Goal: Information Seeking & Learning: Learn about a topic

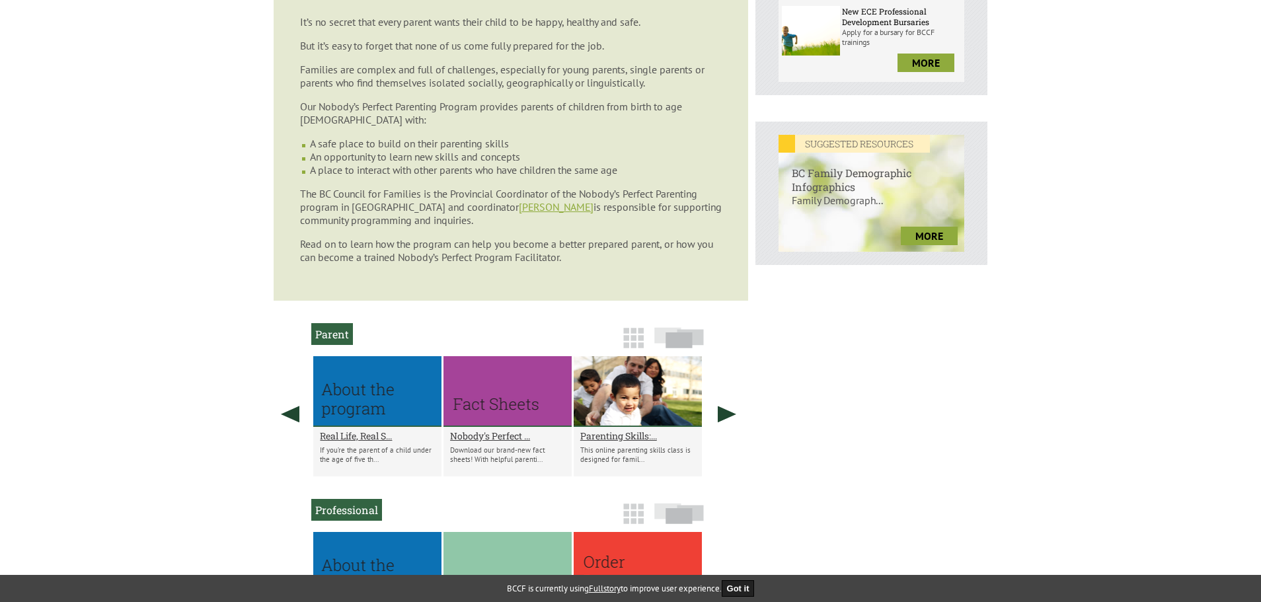
scroll to position [463, 0]
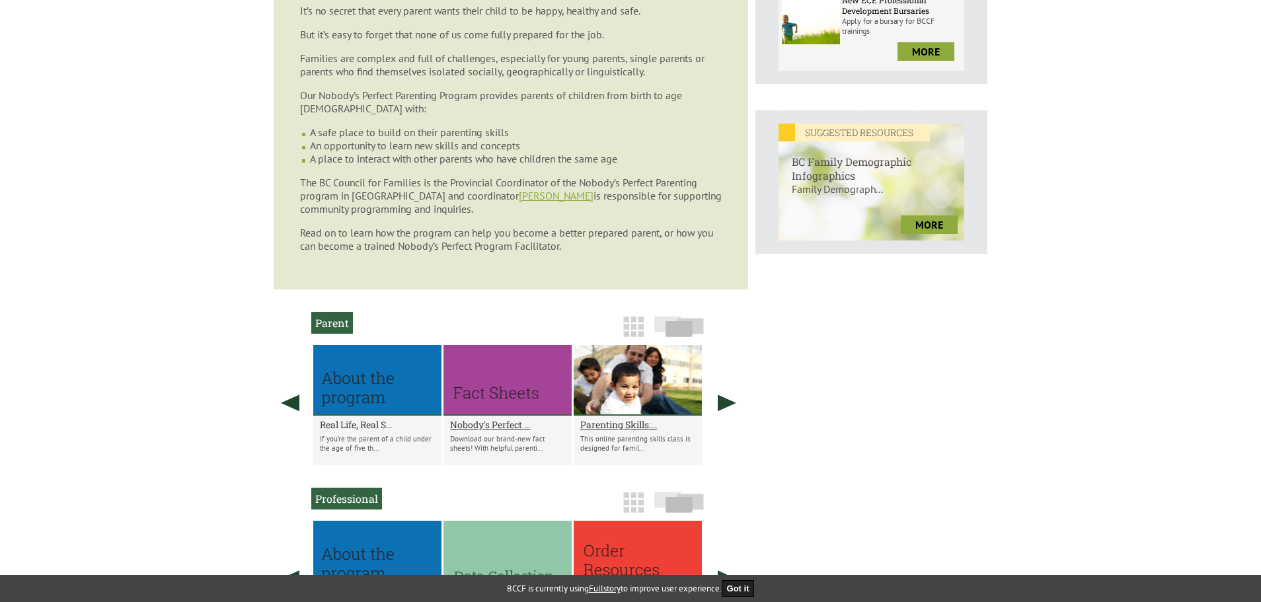
click at [352, 425] on h2 "Real Life, Real S..." at bounding box center [377, 424] width 115 height 13
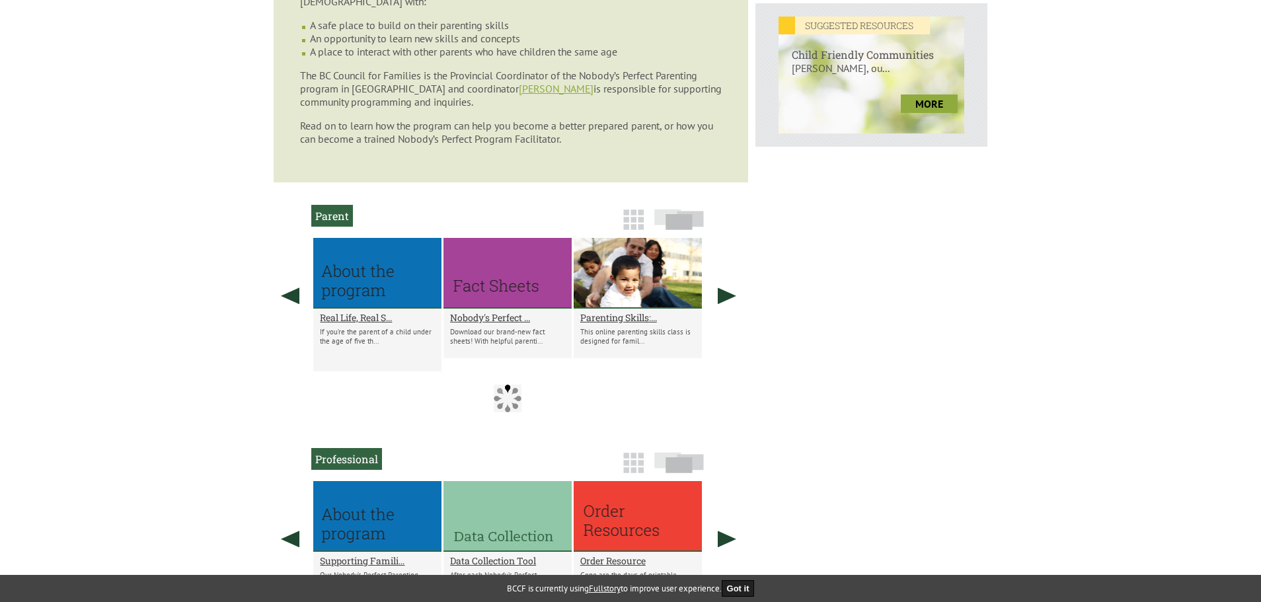
scroll to position [595, 0]
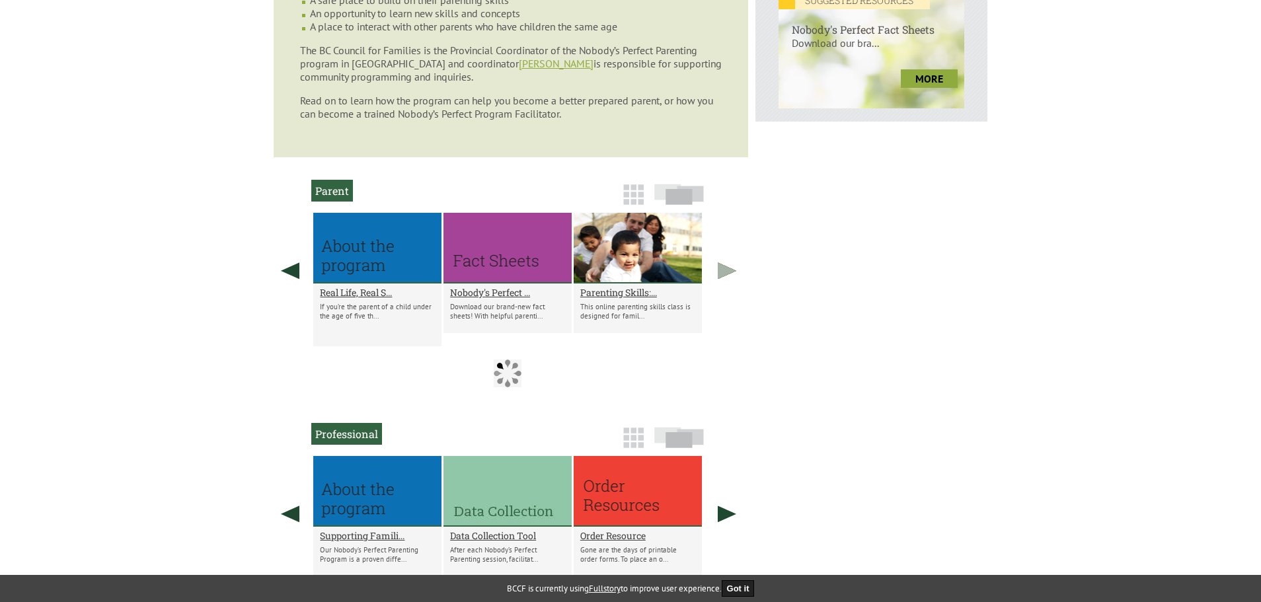
click at [727, 272] on link at bounding box center [727, 271] width 33 height 116
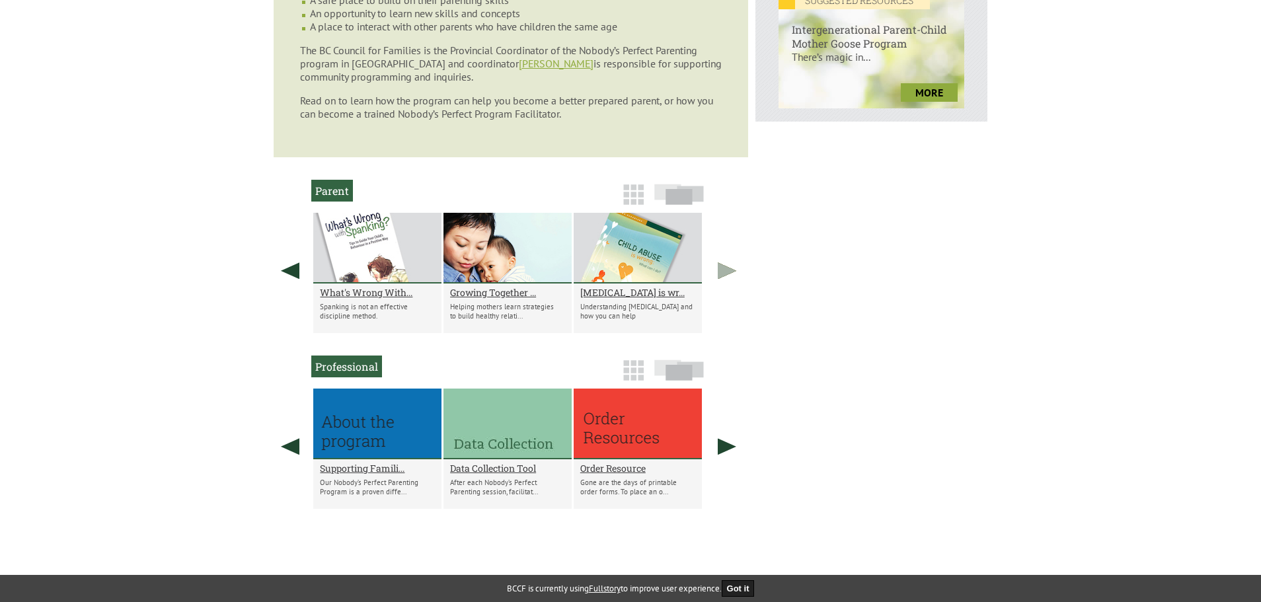
click at [727, 272] on link at bounding box center [727, 271] width 33 height 116
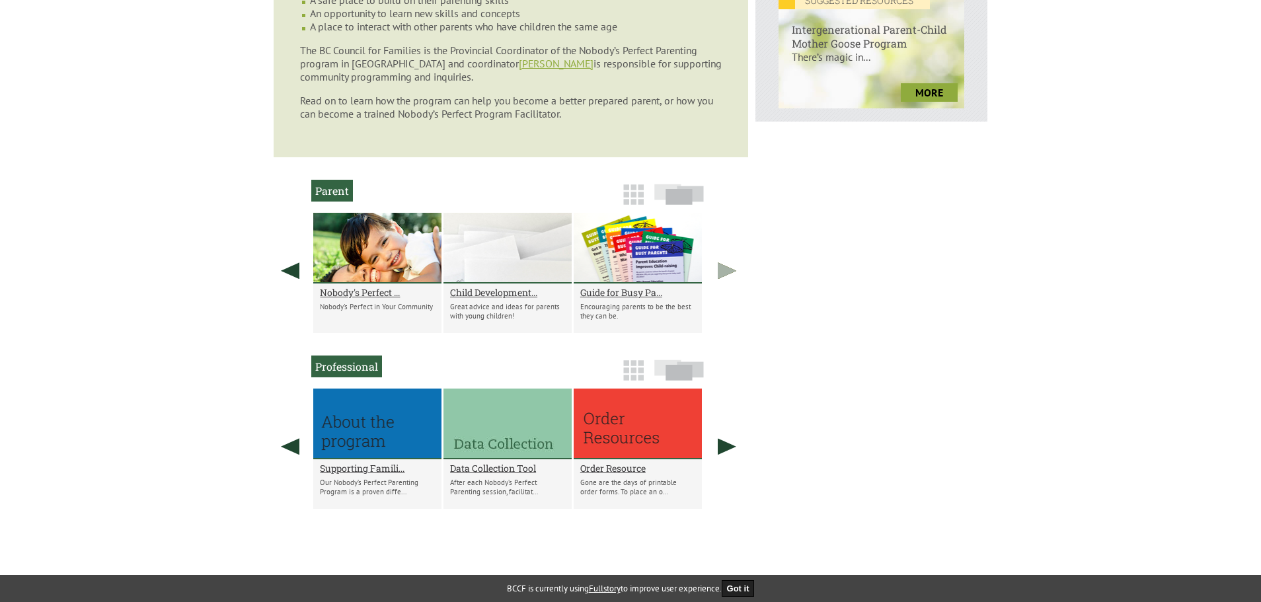
click at [727, 272] on link at bounding box center [727, 271] width 33 height 116
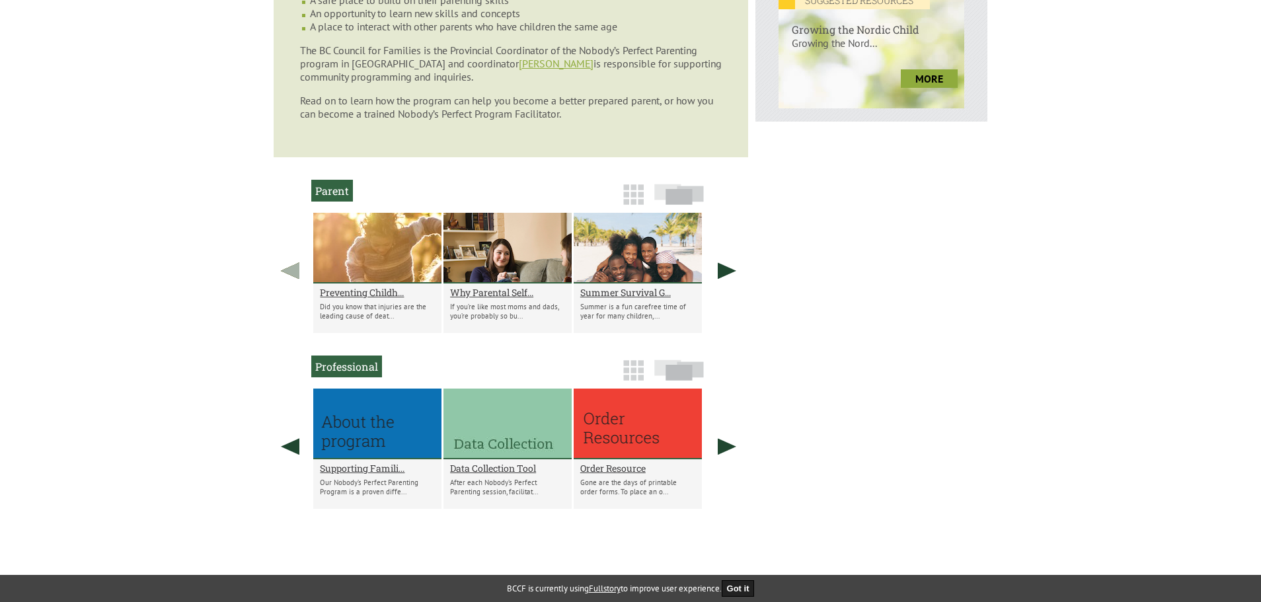
click at [301, 260] on link at bounding box center [290, 271] width 33 height 116
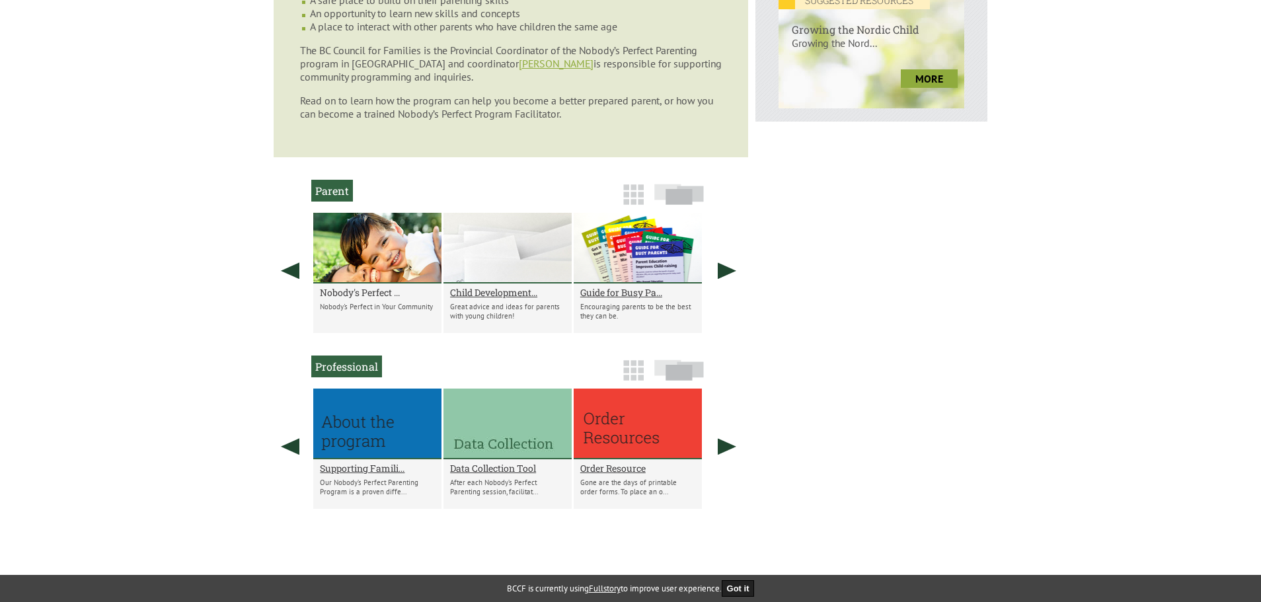
click at [344, 295] on h2 "Nobody's Perfect ..." at bounding box center [377, 292] width 115 height 13
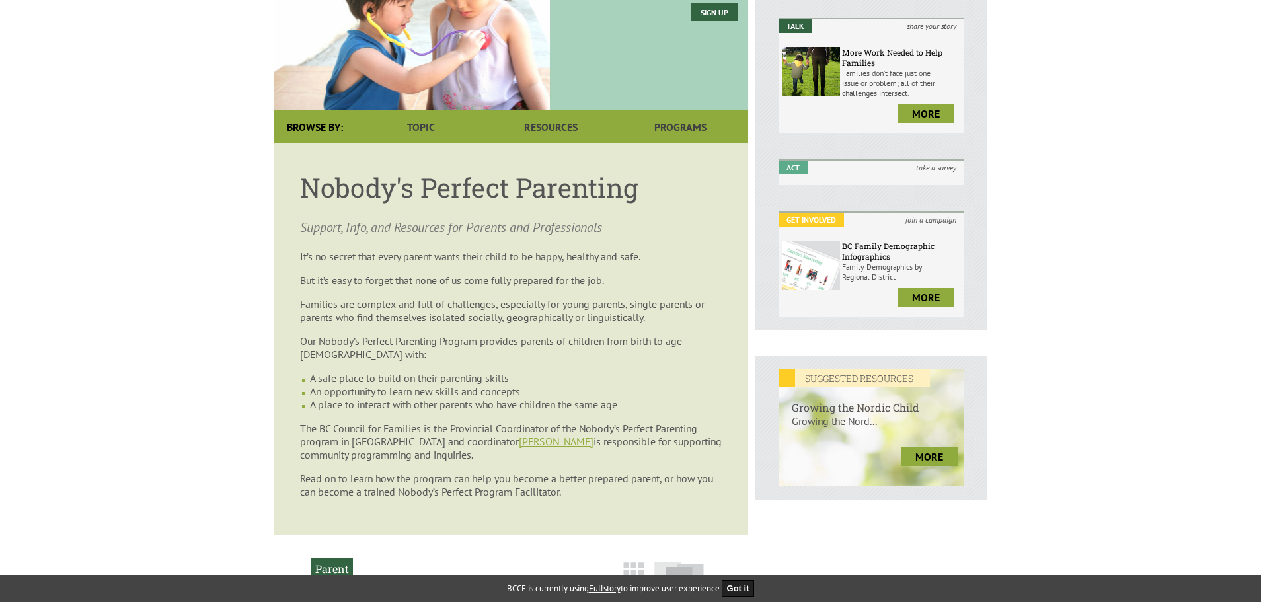
scroll to position [198, 0]
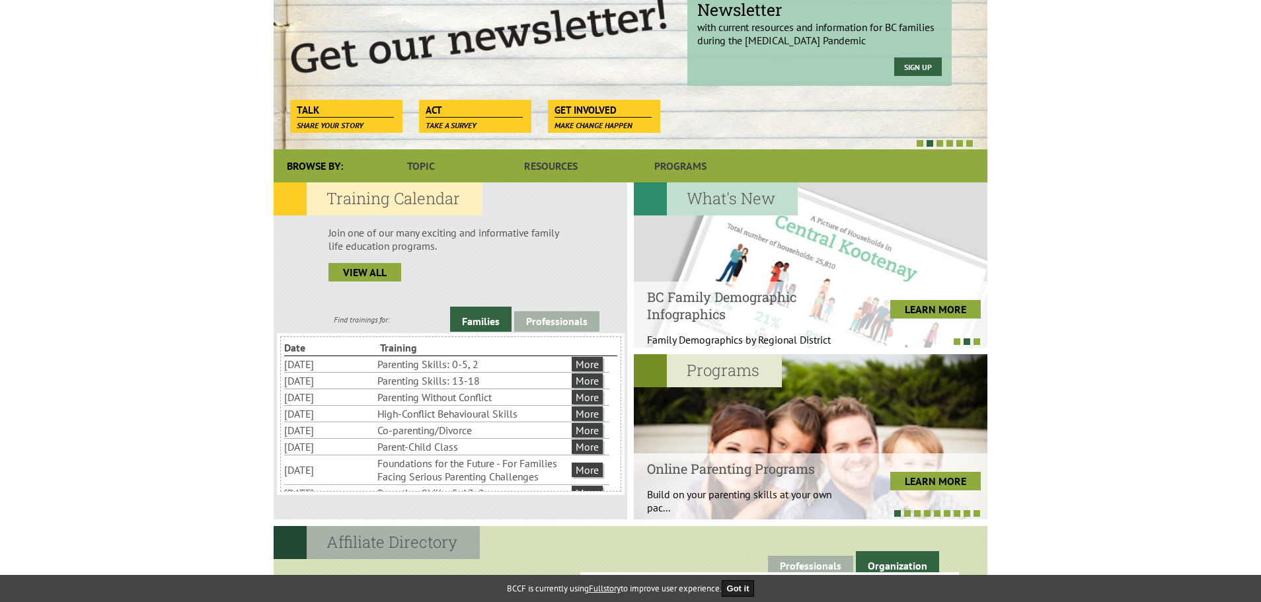
scroll to position [198, 0]
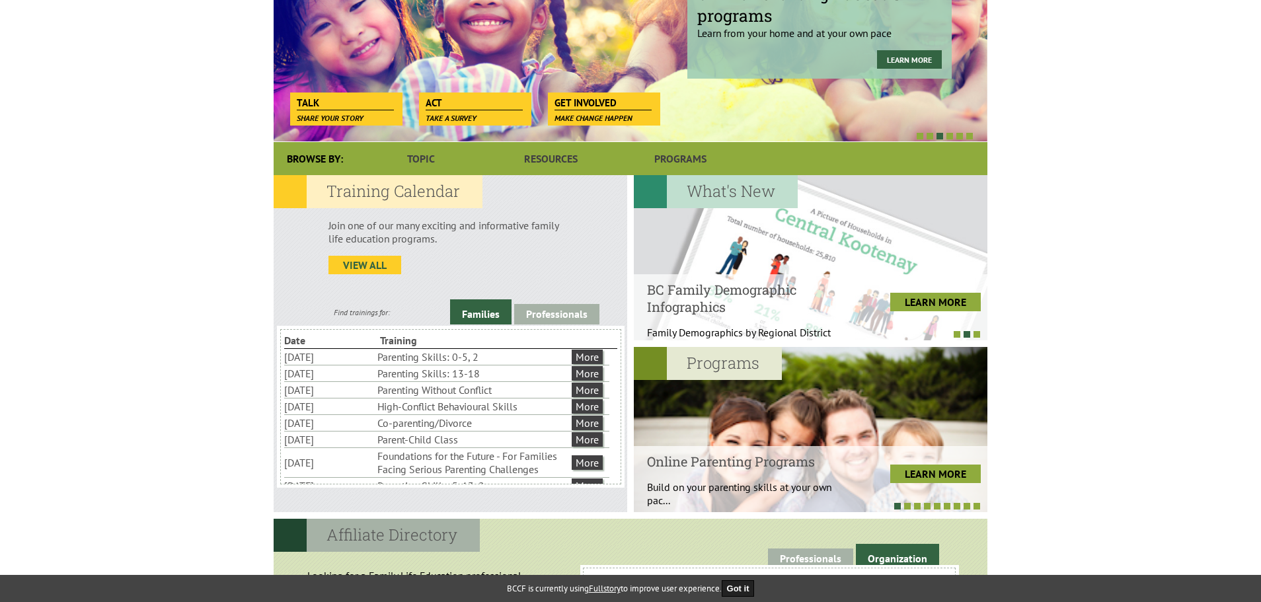
click at [367, 268] on link "view all" at bounding box center [365, 265] width 73 height 19
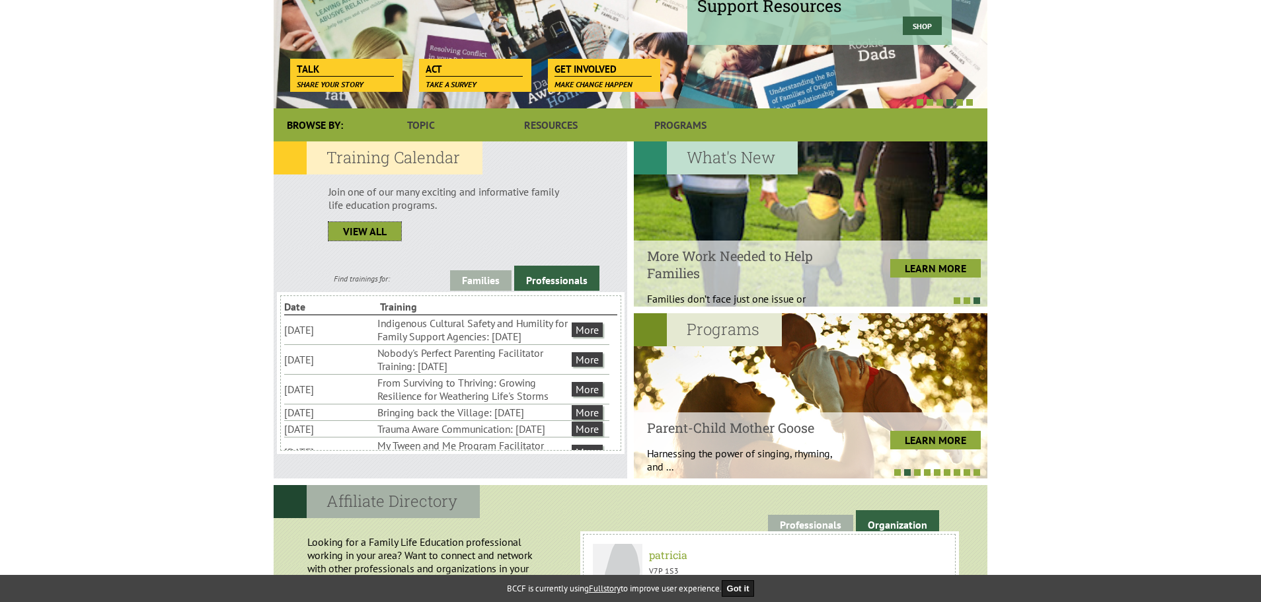
scroll to position [0, 0]
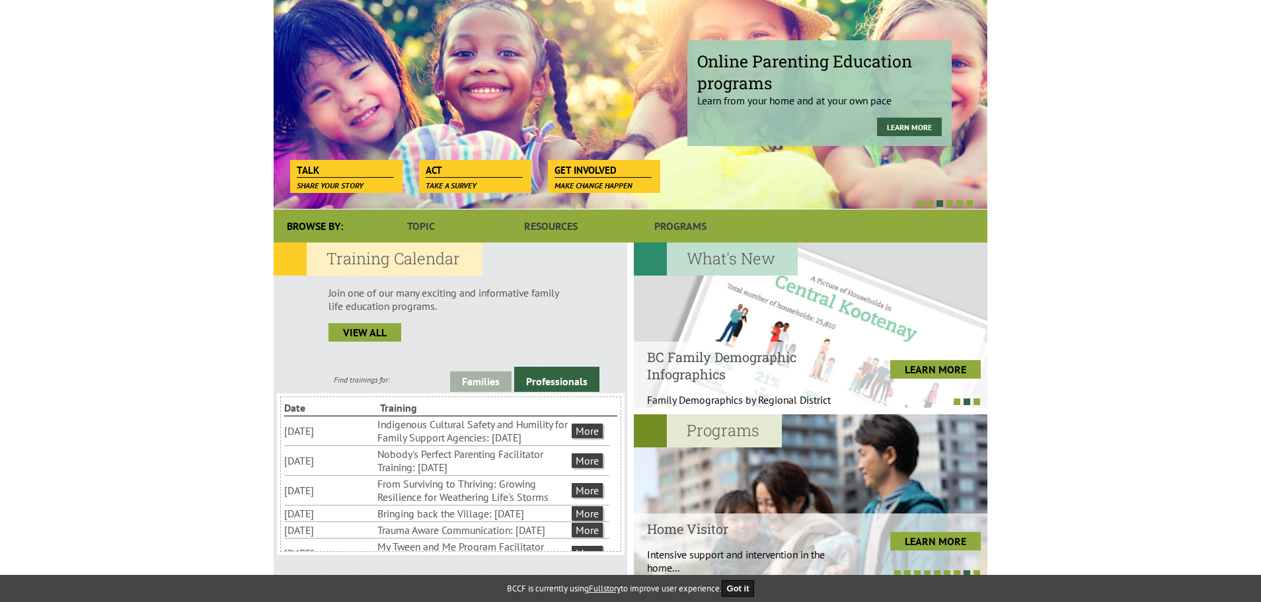
scroll to position [132, 0]
